Goal: Use online tool/utility: Utilize a website feature to perform a specific function

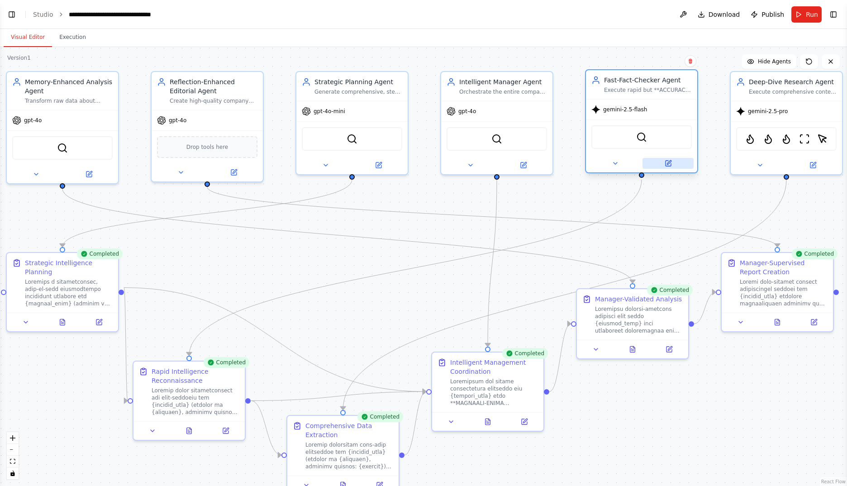
click at [670, 165] on icon at bounding box center [668, 163] width 5 height 5
click at [670, 163] on icon at bounding box center [669, 162] width 4 height 4
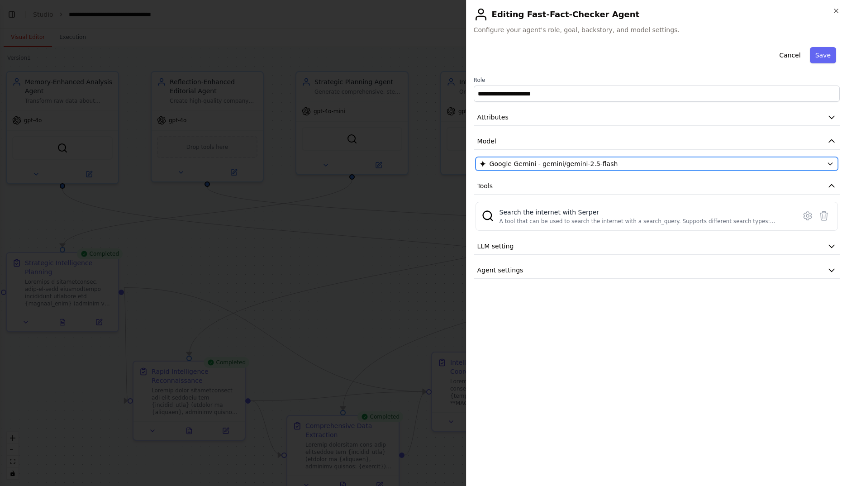
click at [637, 162] on div "Google Gemini - gemini/gemini-2.5-flash" at bounding box center [652, 163] width 344 height 9
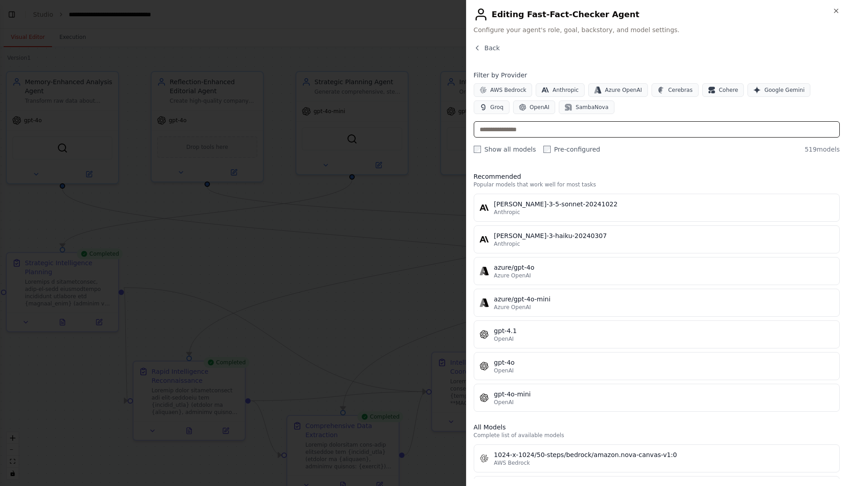
click at [598, 133] on input "text" at bounding box center [657, 129] width 366 height 16
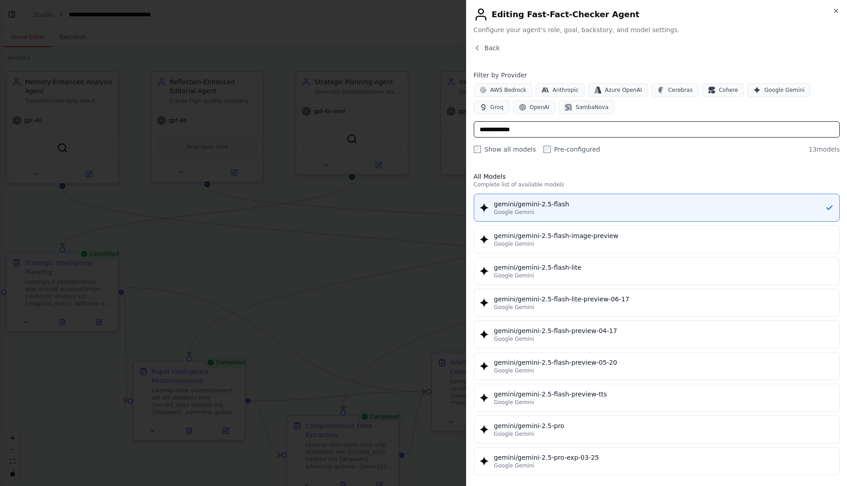
type input "**********"
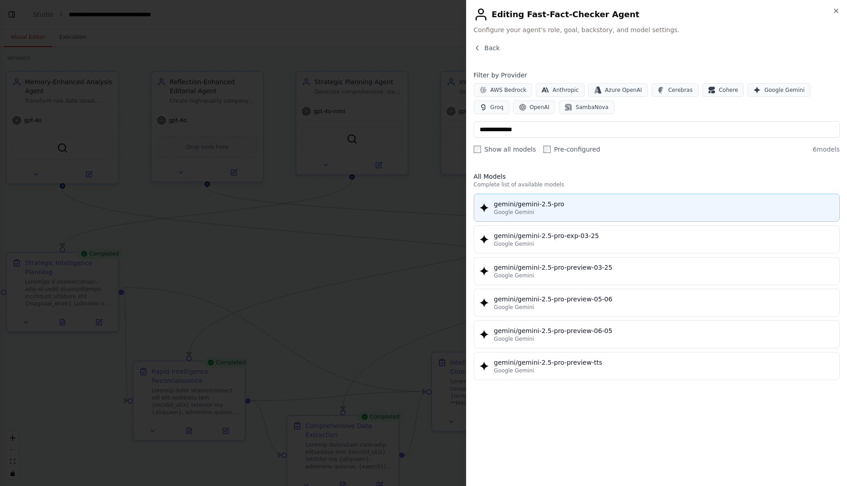
click at [597, 206] on div "gemini/gemini-2.5-pro" at bounding box center [664, 204] width 340 height 9
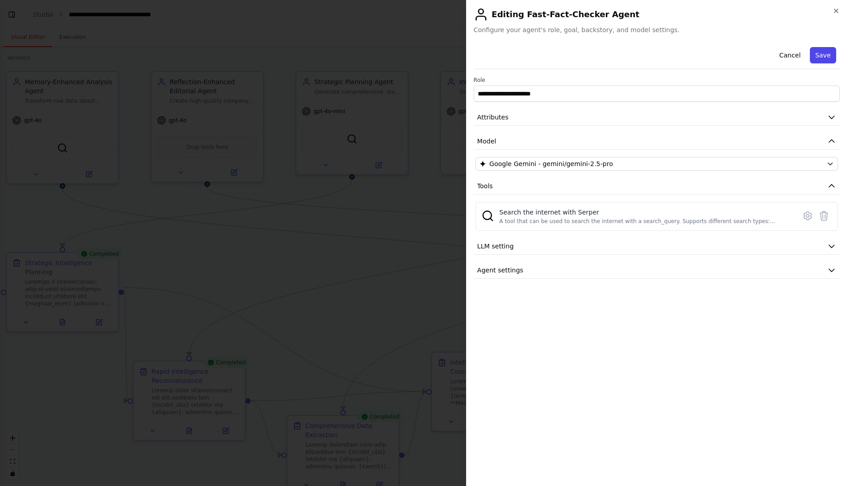
click at [823, 55] on button "Save" at bounding box center [823, 55] width 26 height 16
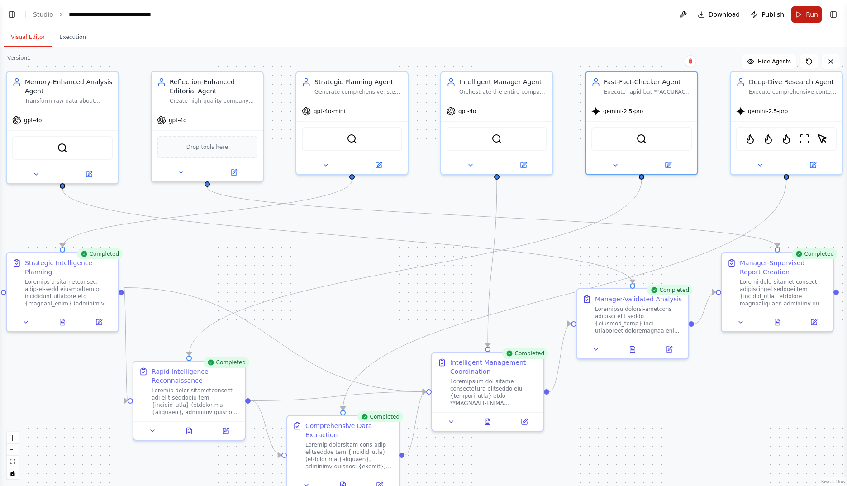
click at [805, 14] on button "Run" at bounding box center [807, 14] width 30 height 16
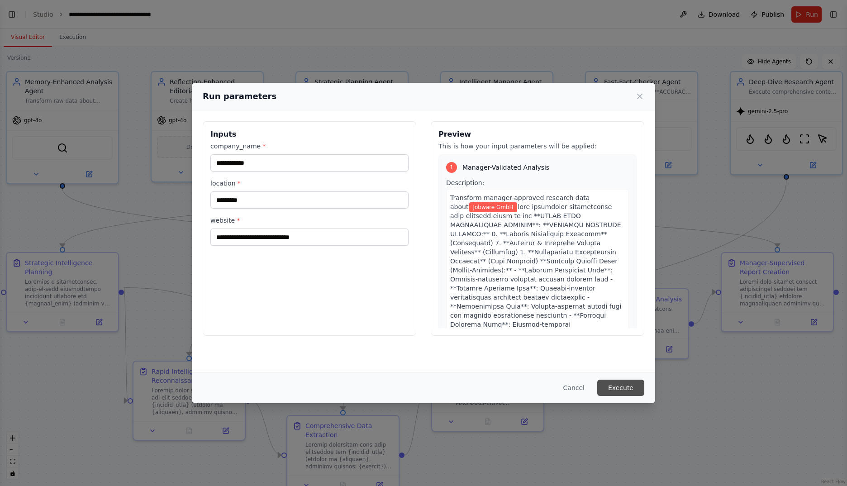
click at [627, 387] on button "Execute" at bounding box center [620, 388] width 47 height 16
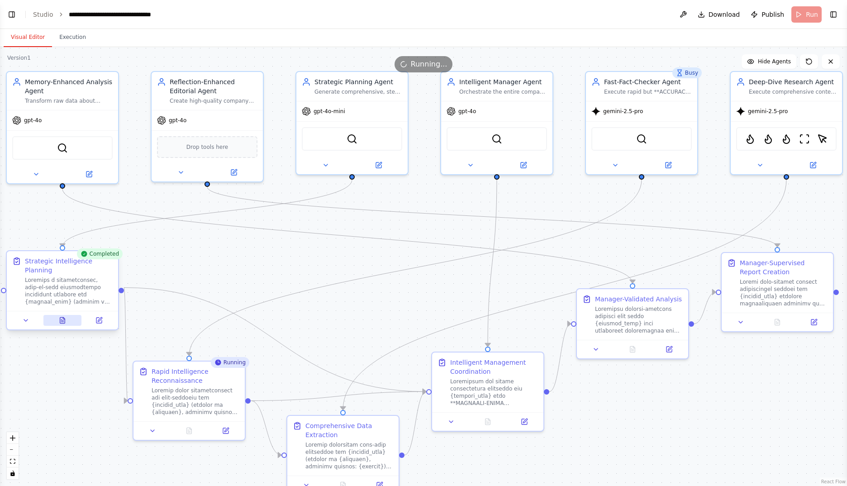
click at [70, 315] on button at bounding box center [62, 320] width 38 height 11
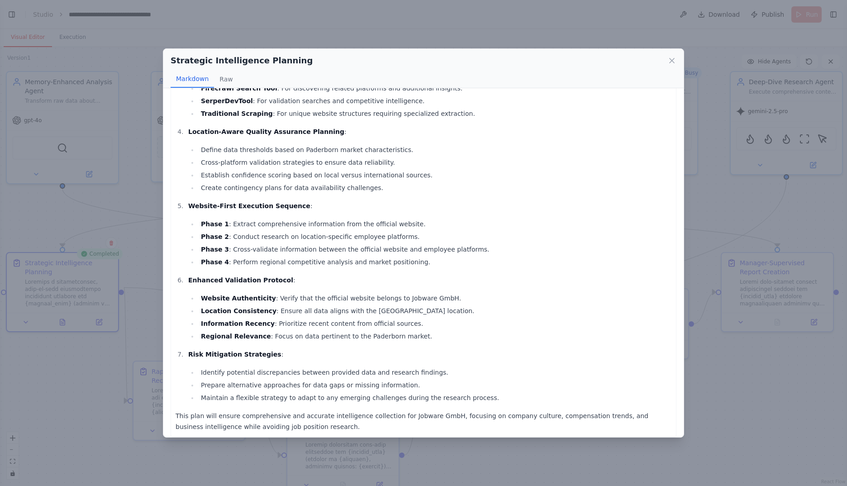
scroll to position [420, 0]
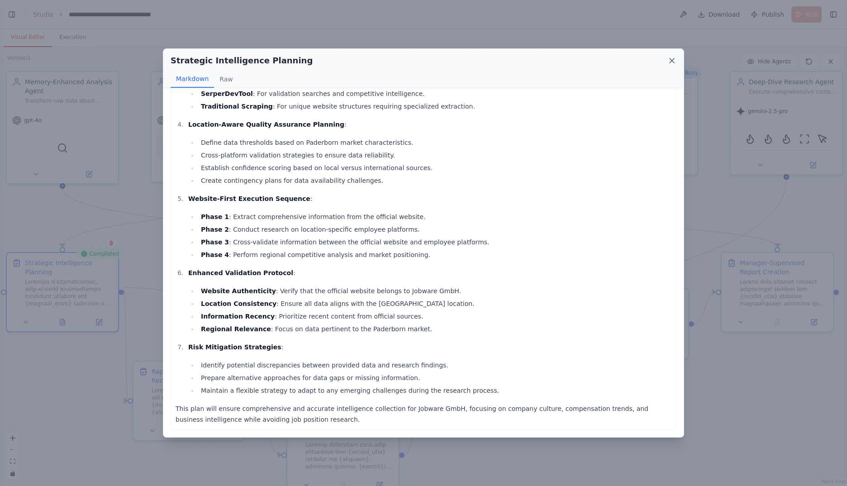
click at [673, 62] on icon at bounding box center [672, 60] width 5 height 5
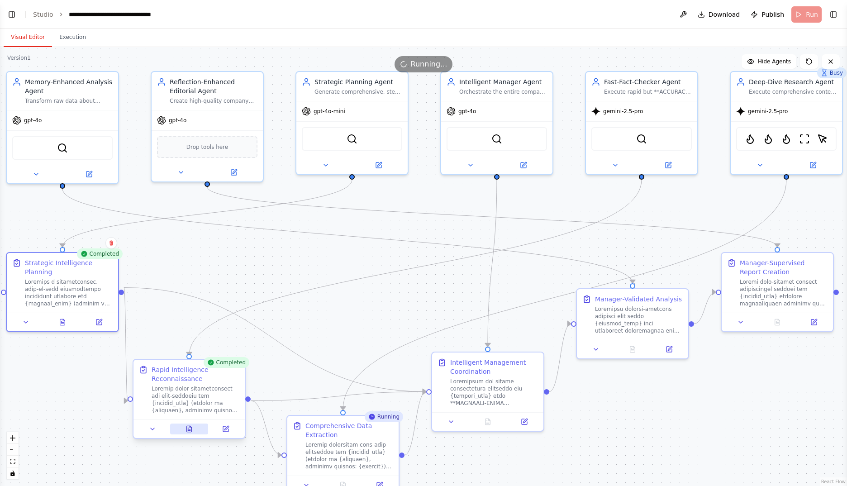
click at [196, 429] on button at bounding box center [189, 429] width 38 height 11
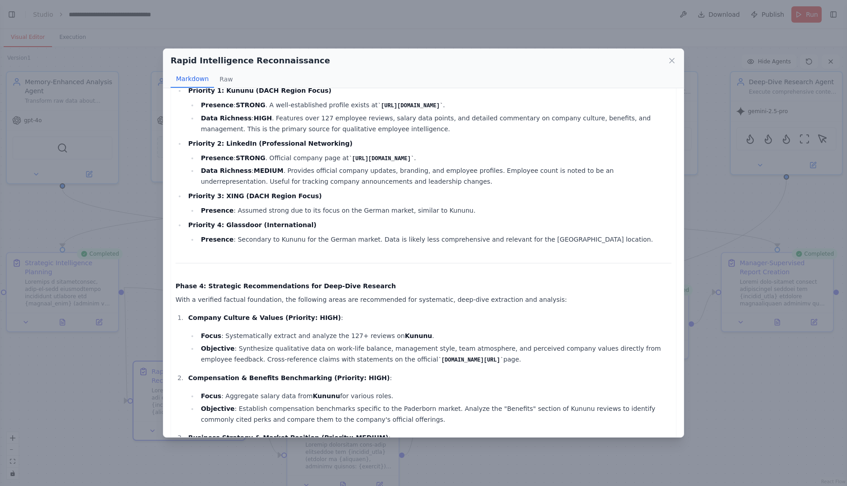
scroll to position [879, 0]
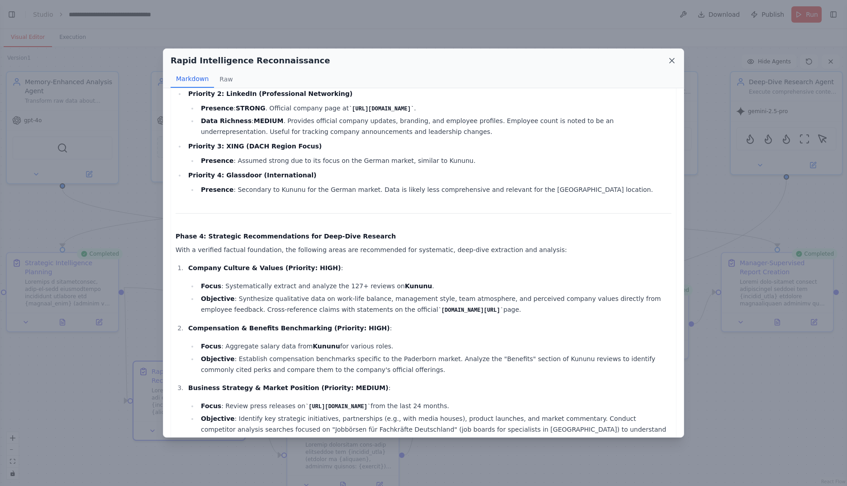
click at [673, 62] on icon at bounding box center [672, 60] width 9 height 9
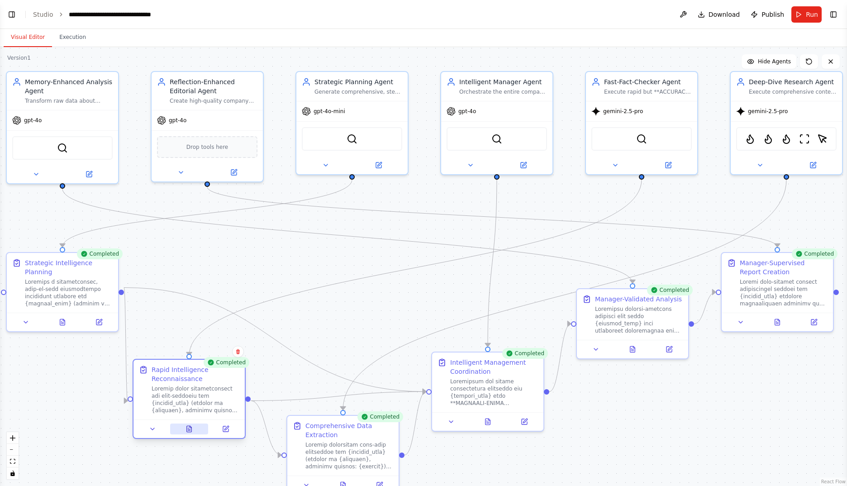
click at [191, 430] on icon at bounding box center [189, 429] width 5 height 6
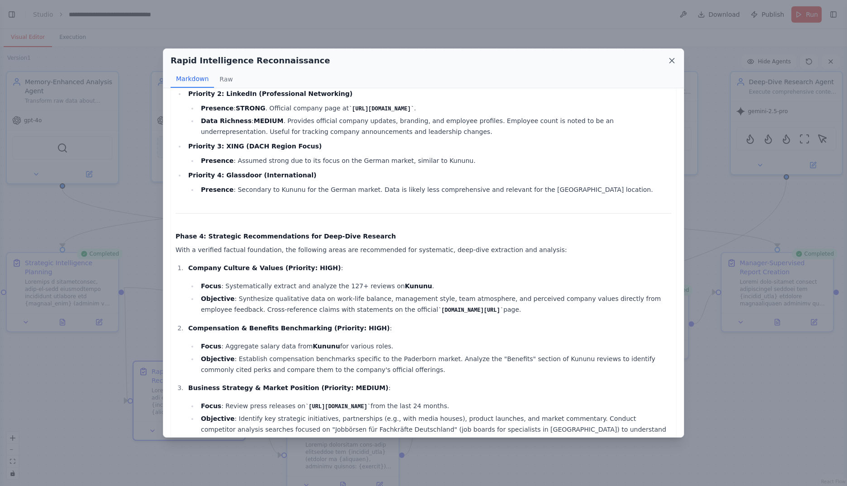
click at [673, 61] on icon at bounding box center [672, 60] width 9 height 9
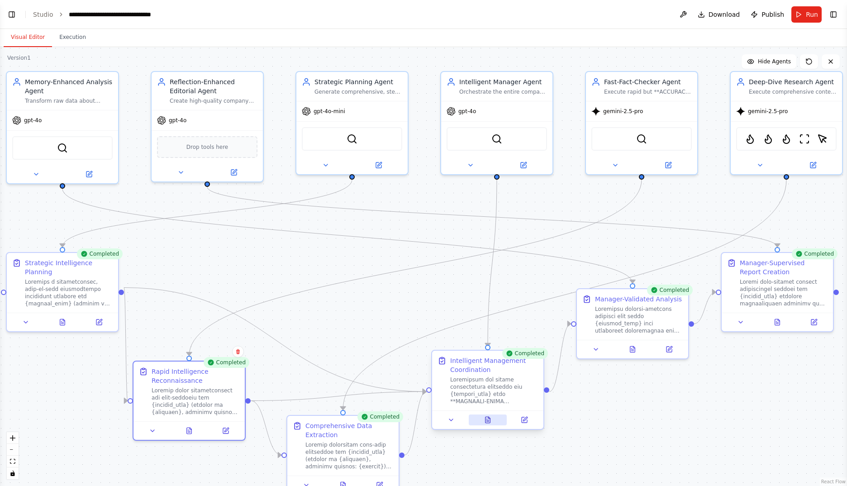
click at [490, 424] on button at bounding box center [488, 420] width 38 height 11
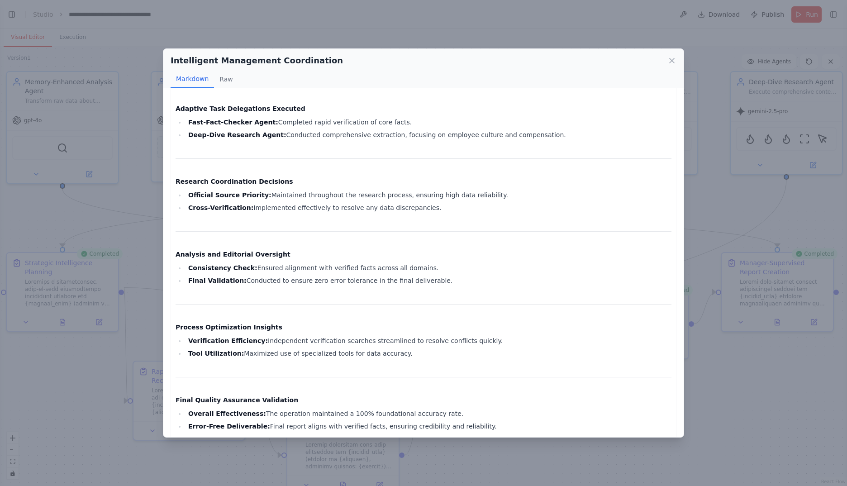
scroll to position [511, 0]
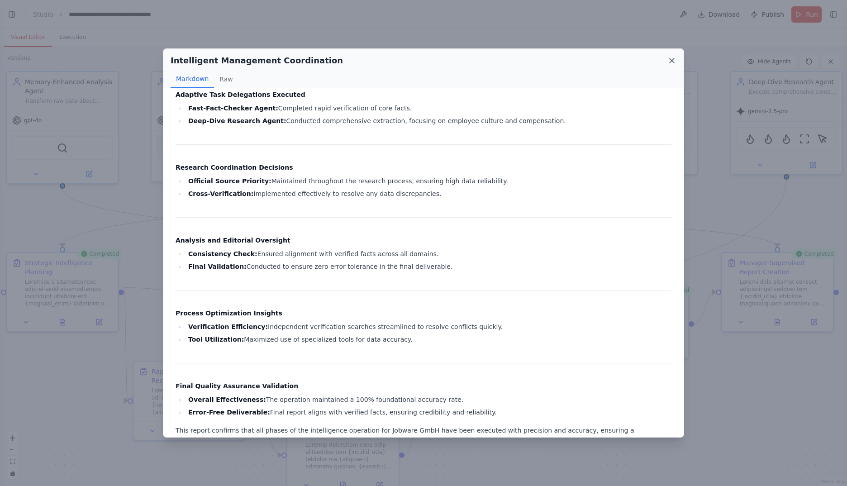
click at [669, 62] on icon at bounding box center [672, 60] width 9 height 9
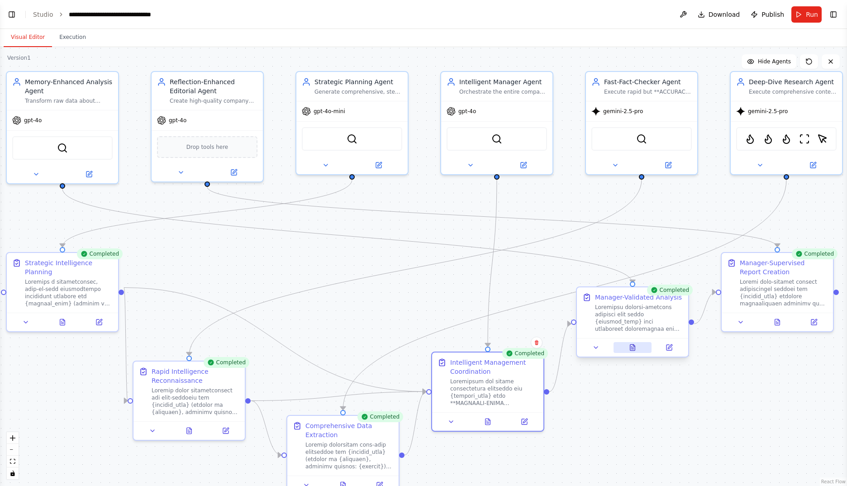
click at [629, 348] on icon at bounding box center [632, 347] width 7 height 7
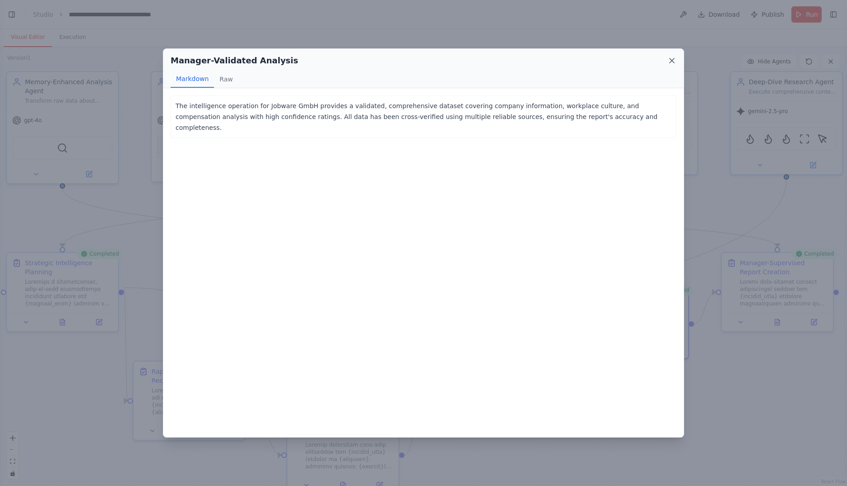
click at [672, 62] on icon at bounding box center [672, 60] width 5 height 5
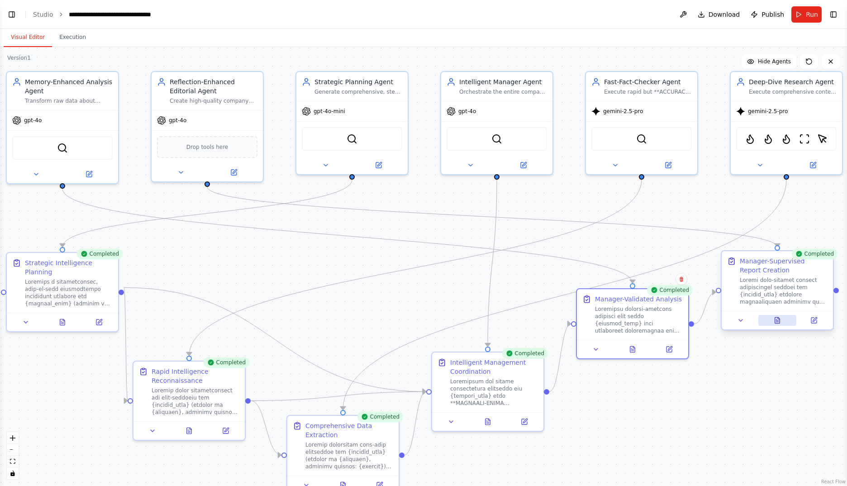
click at [781, 324] on icon at bounding box center [777, 320] width 7 height 7
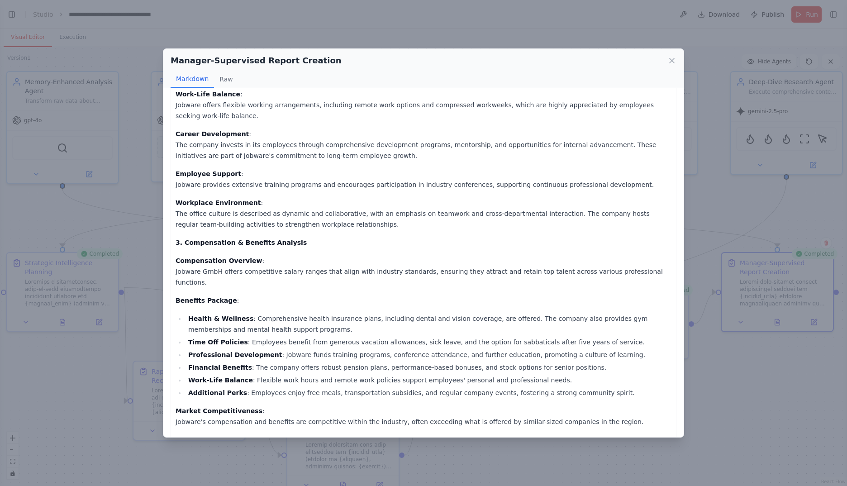
scroll to position [528, 0]
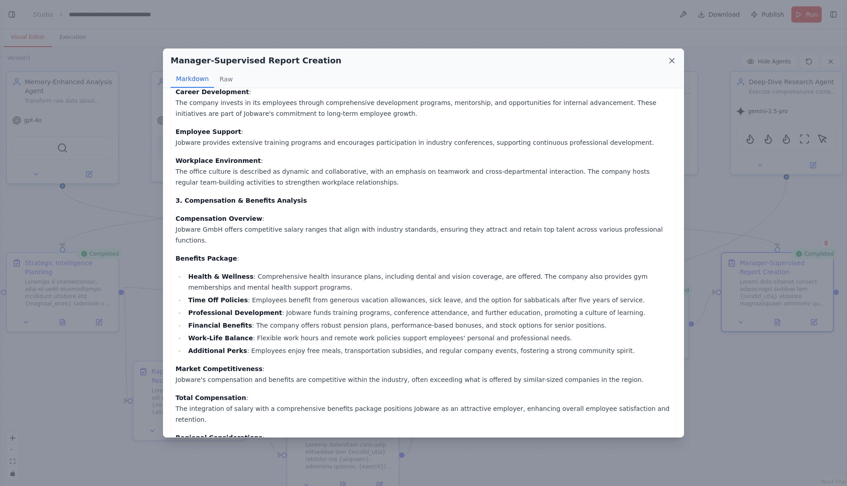
click at [676, 62] on icon at bounding box center [672, 60] width 9 height 9
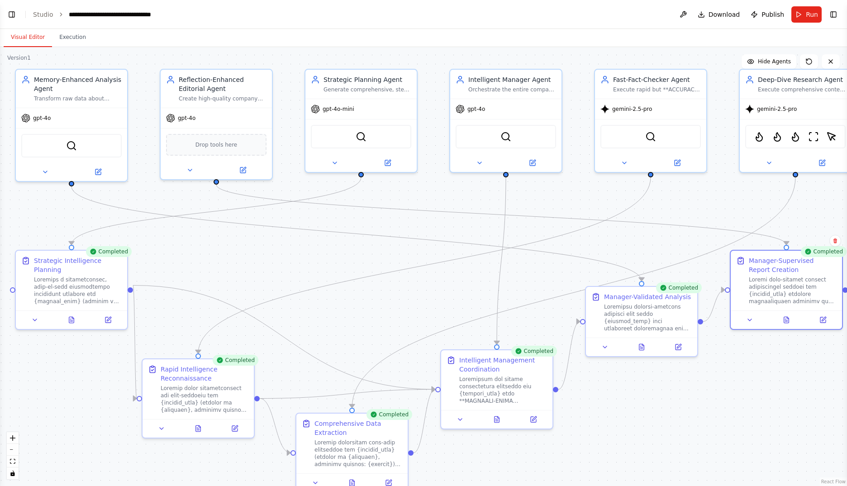
drag, startPoint x: 312, startPoint y: 267, endPoint x: 320, endPoint y: 266, distance: 8.3
click at [320, 266] on div ".deletable-edge-delete-btn { width: 20px; height: 20px; border: 0px solid #ffff…" at bounding box center [423, 266] width 847 height 439
click at [539, 159] on button at bounding box center [532, 161] width 51 height 11
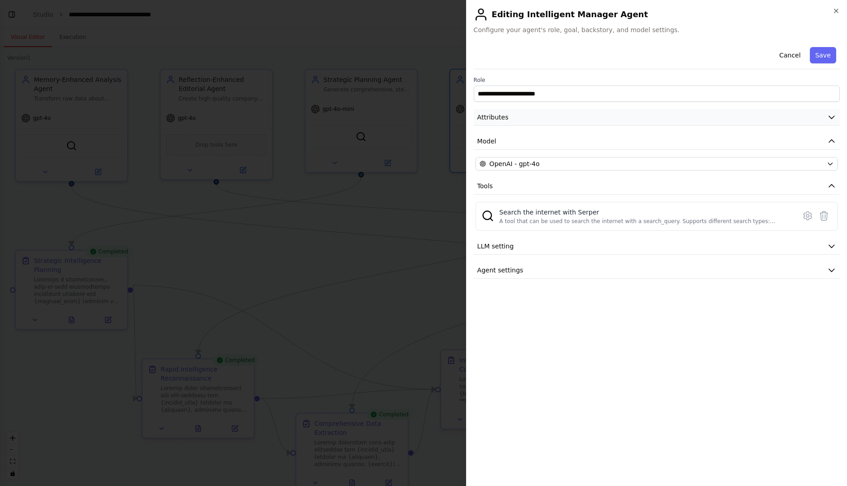
click at [589, 112] on button "Attributes" at bounding box center [657, 117] width 366 height 17
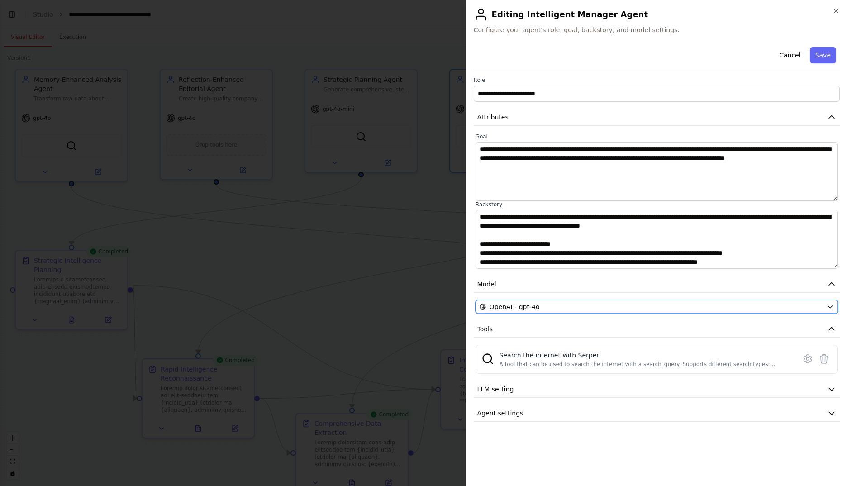
click at [599, 306] on div "OpenAI - gpt-4o" at bounding box center [652, 306] width 344 height 9
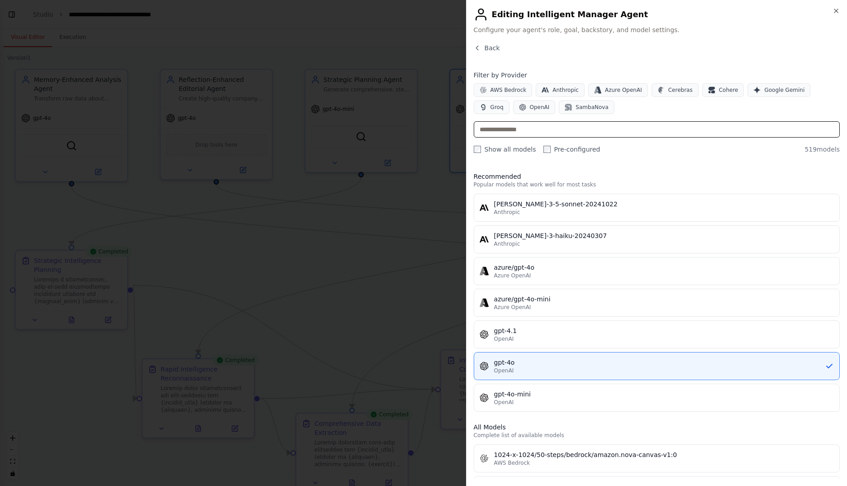
click at [604, 132] on input "text" at bounding box center [657, 129] width 366 height 16
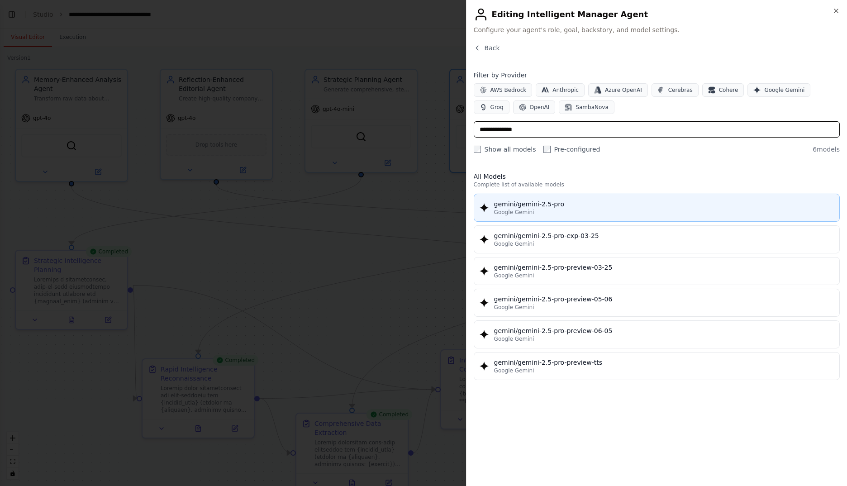
type input "**********"
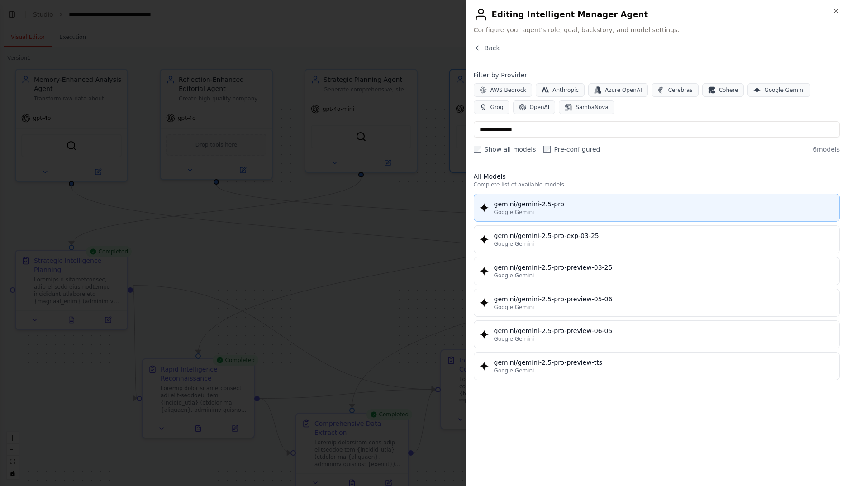
click at [610, 210] on div "Google Gemini" at bounding box center [664, 212] width 340 height 7
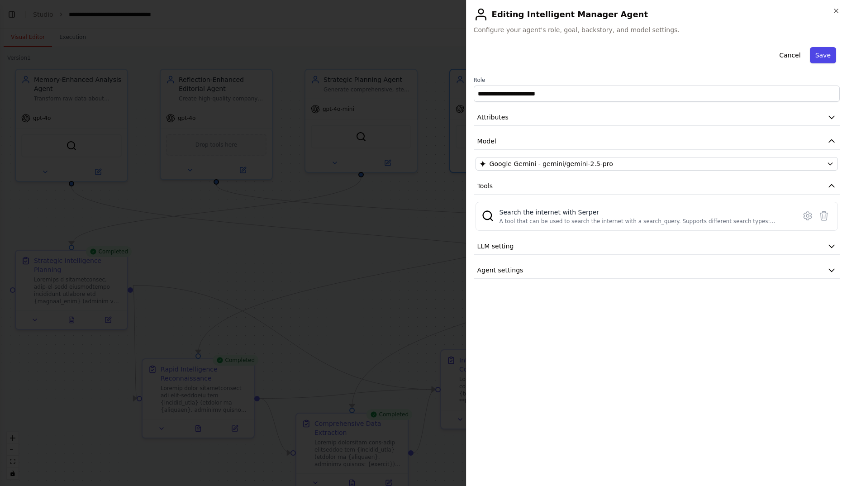
click at [818, 52] on button "Save" at bounding box center [823, 55] width 26 height 16
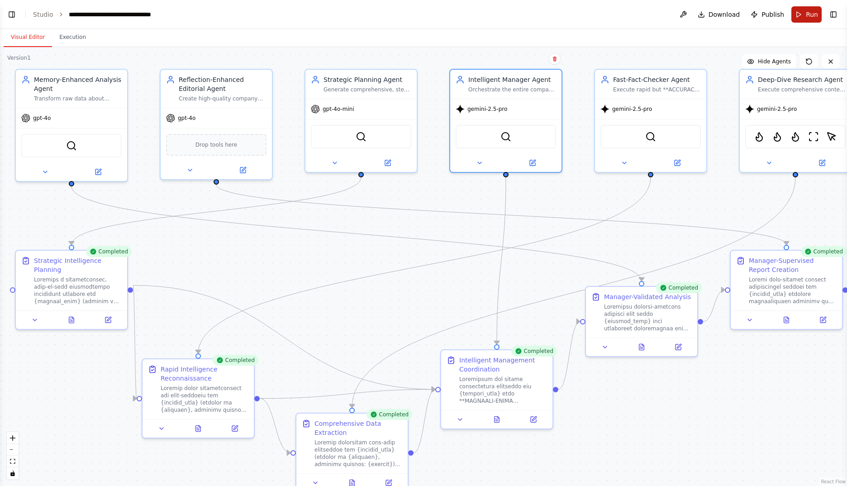
click at [806, 15] on span "Run" at bounding box center [812, 14] width 12 height 9
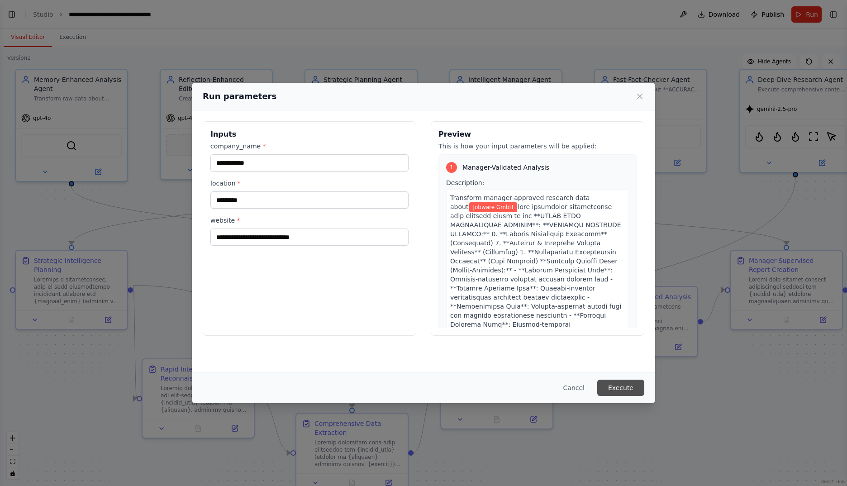
click at [622, 384] on button "Execute" at bounding box center [620, 388] width 47 height 16
